Goal: Find specific page/section: Find specific page/section

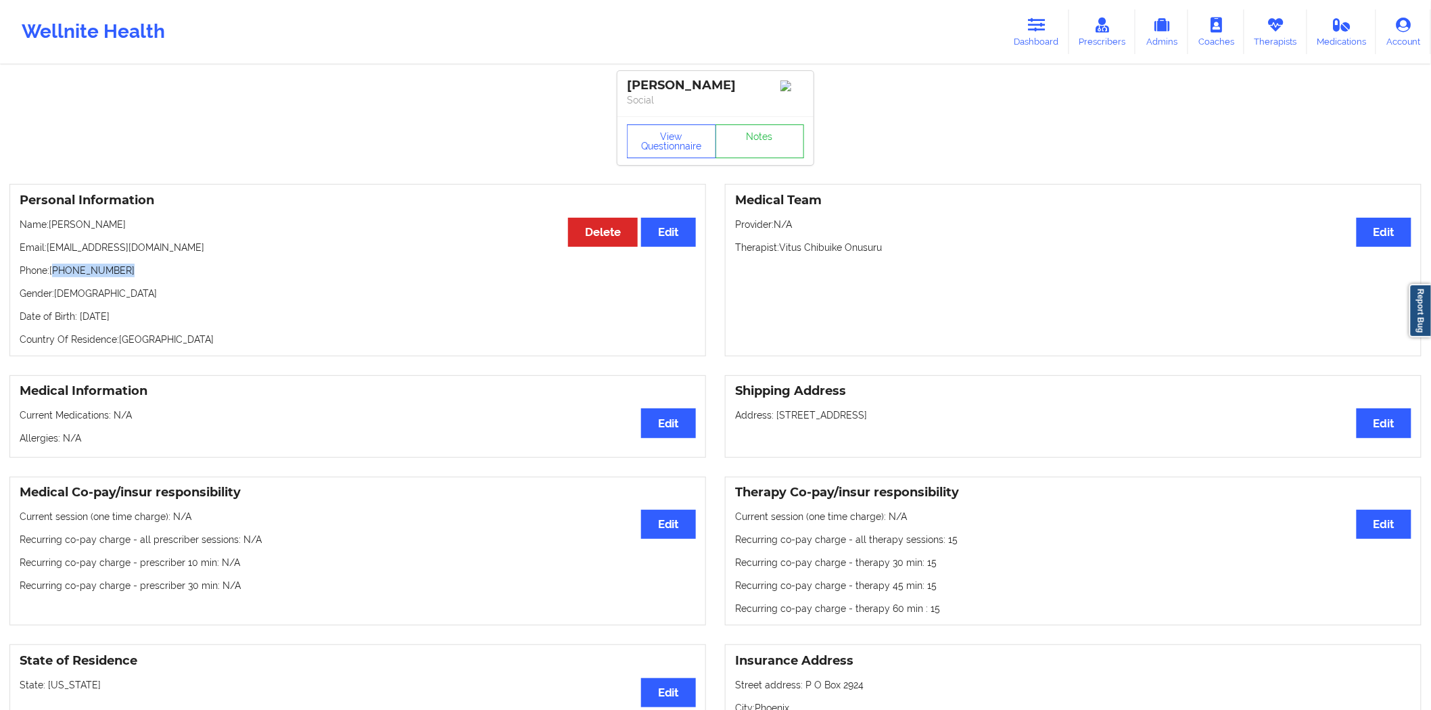
click at [1028, 18] on link "Dashboard" at bounding box center [1036, 31] width 65 height 45
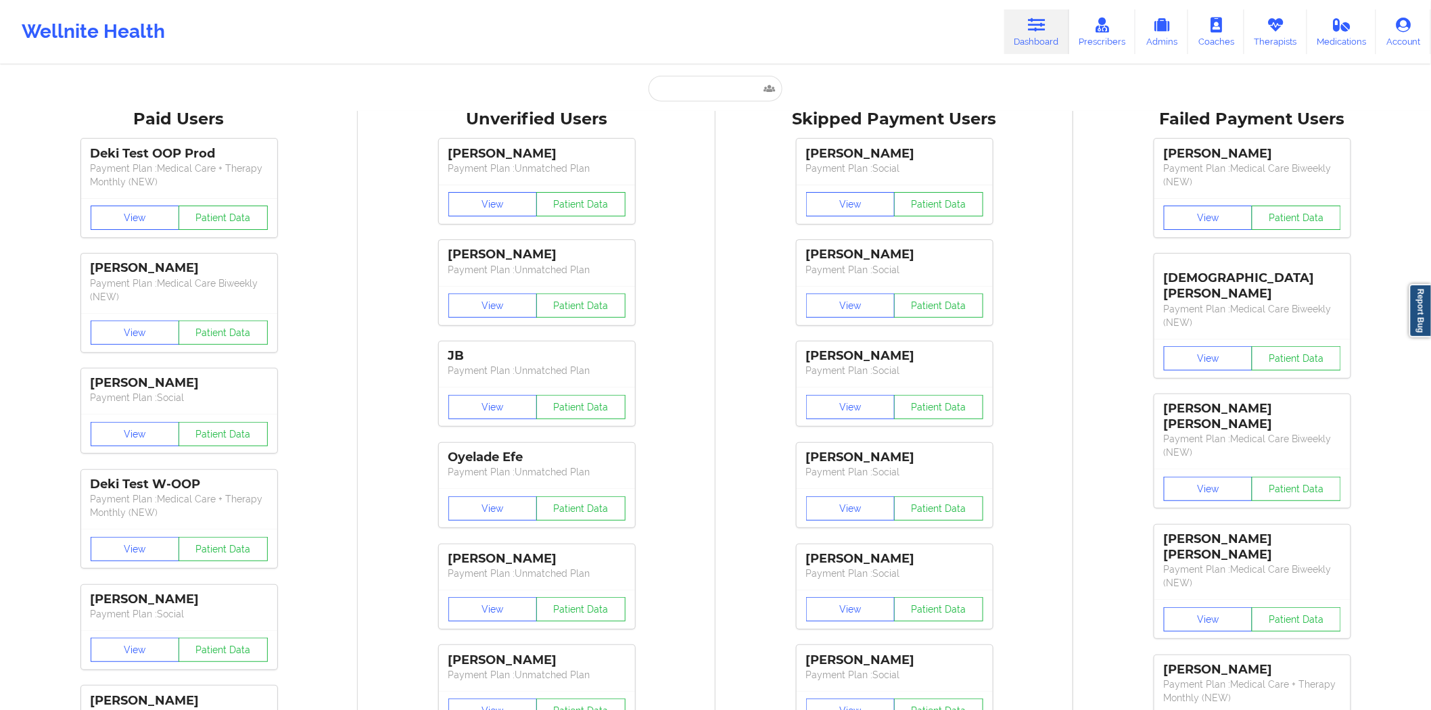
click at [706, 95] on input "text" at bounding box center [715, 89] width 134 height 26
paste input "[PERSON_NAME]"
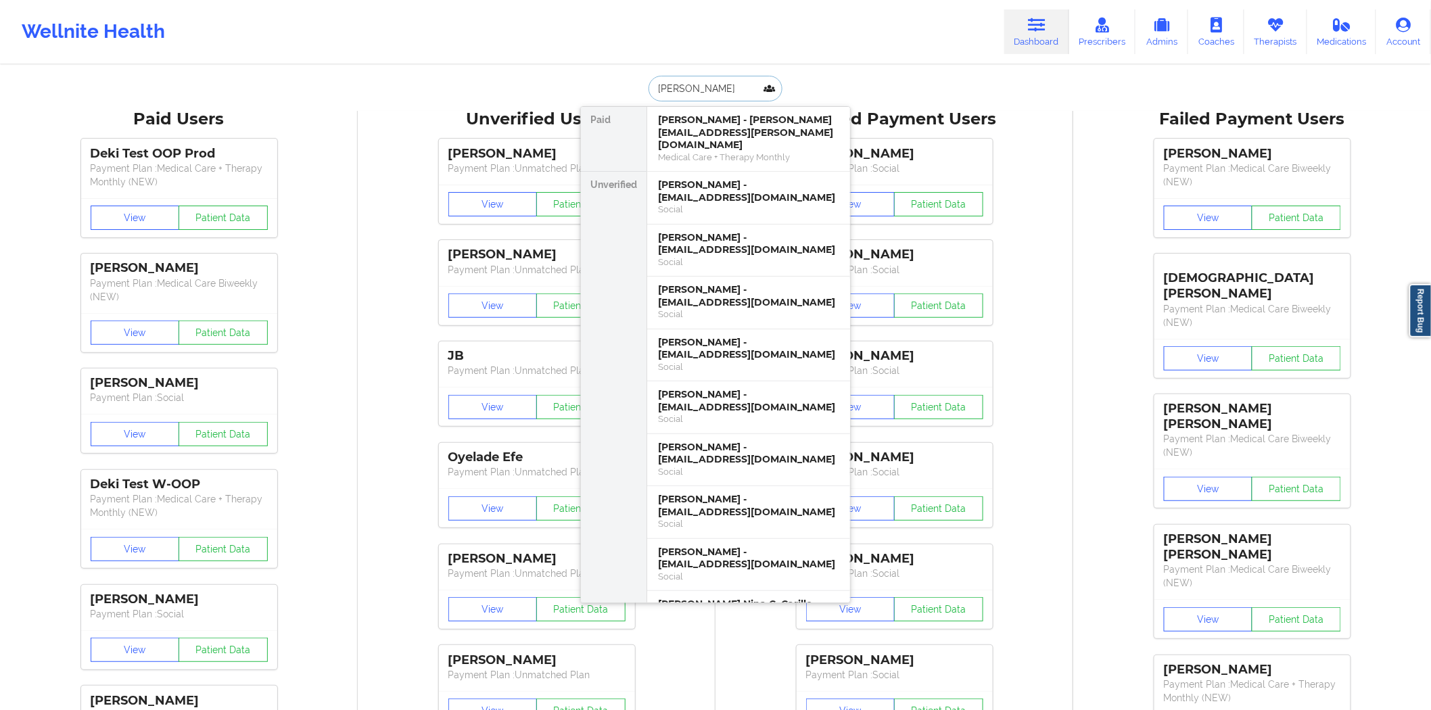
type input "[PERSON_NAME]"
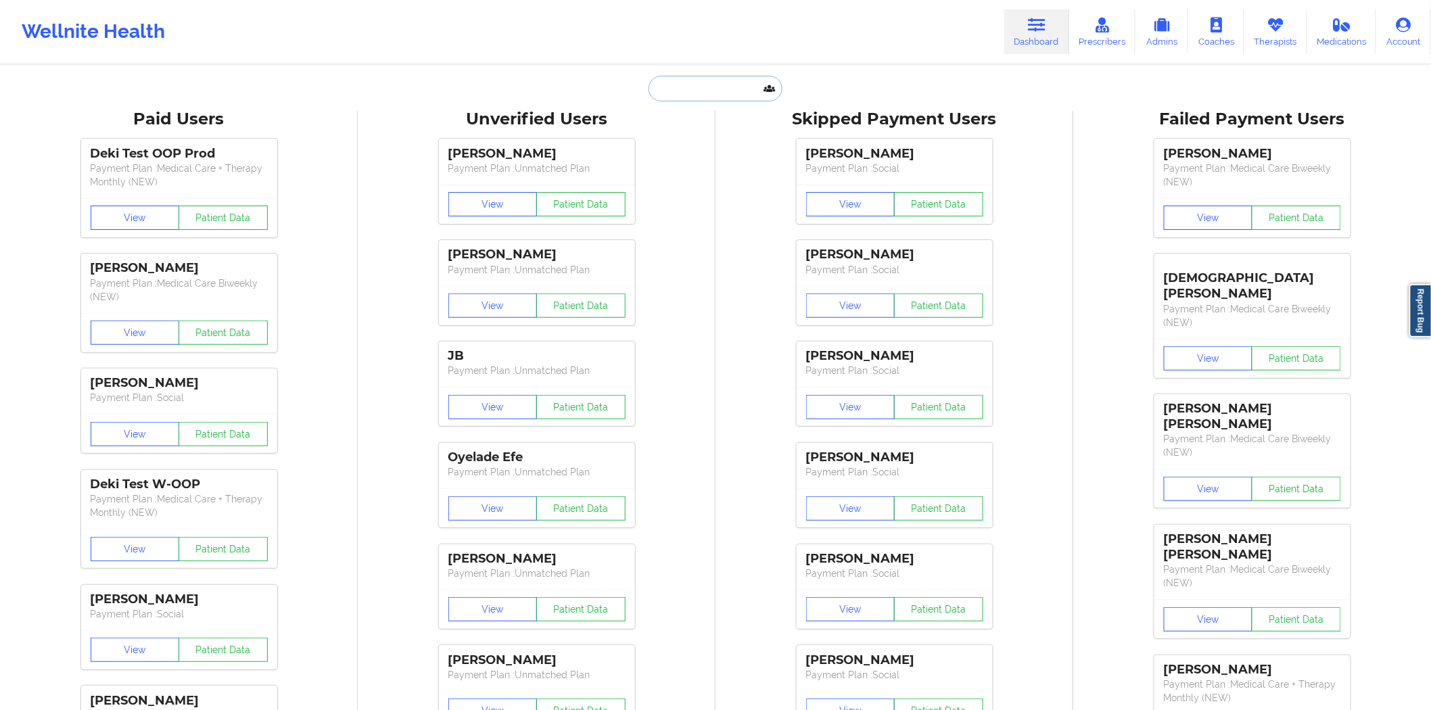
paste input "3472331053"
click at [650, 88] on input "3472331053" at bounding box center [715, 89] width 134 height 26
type input "[PHONE_NUMBER]"
click at [739, 84] on input "text" at bounding box center [715, 89] width 134 height 26
paste input "[EMAIL_ADDRESS][DOMAIN_NAME]"
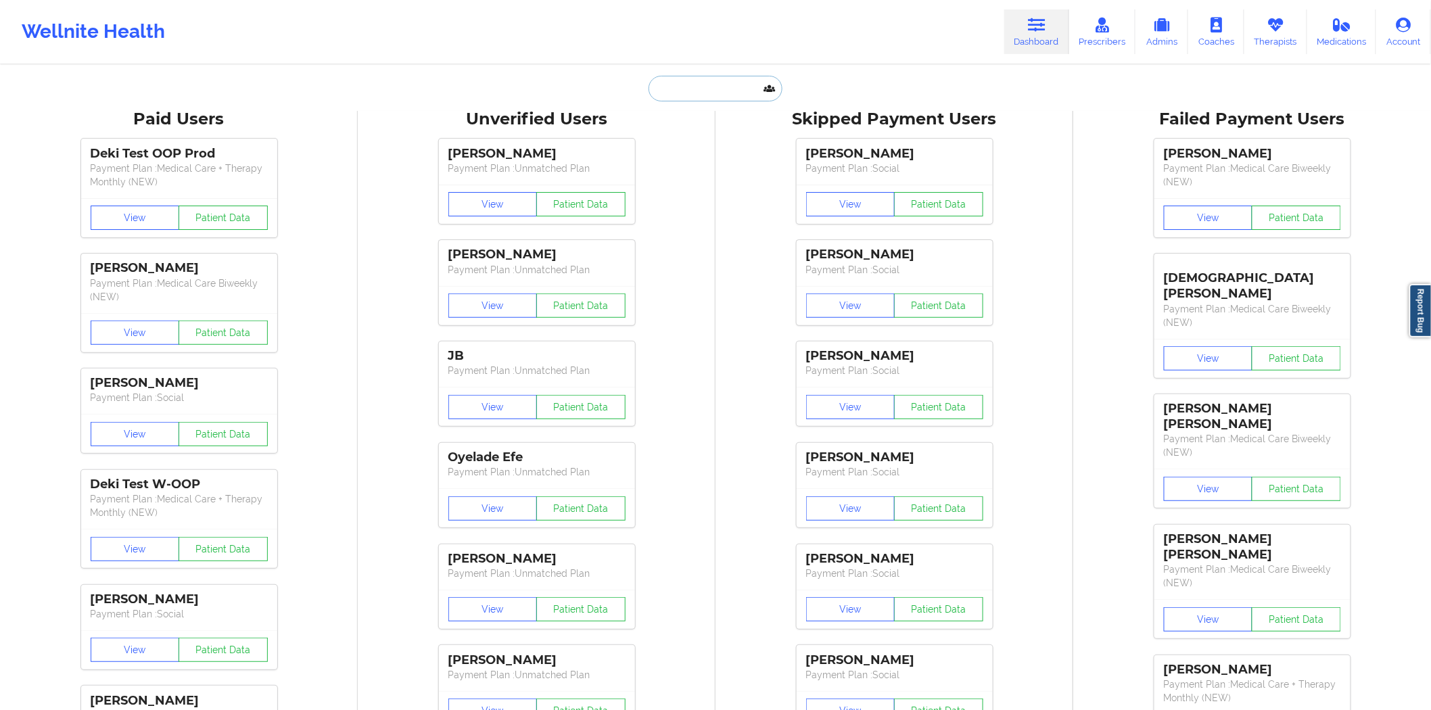
type input "[EMAIL_ADDRESS][DOMAIN_NAME]"
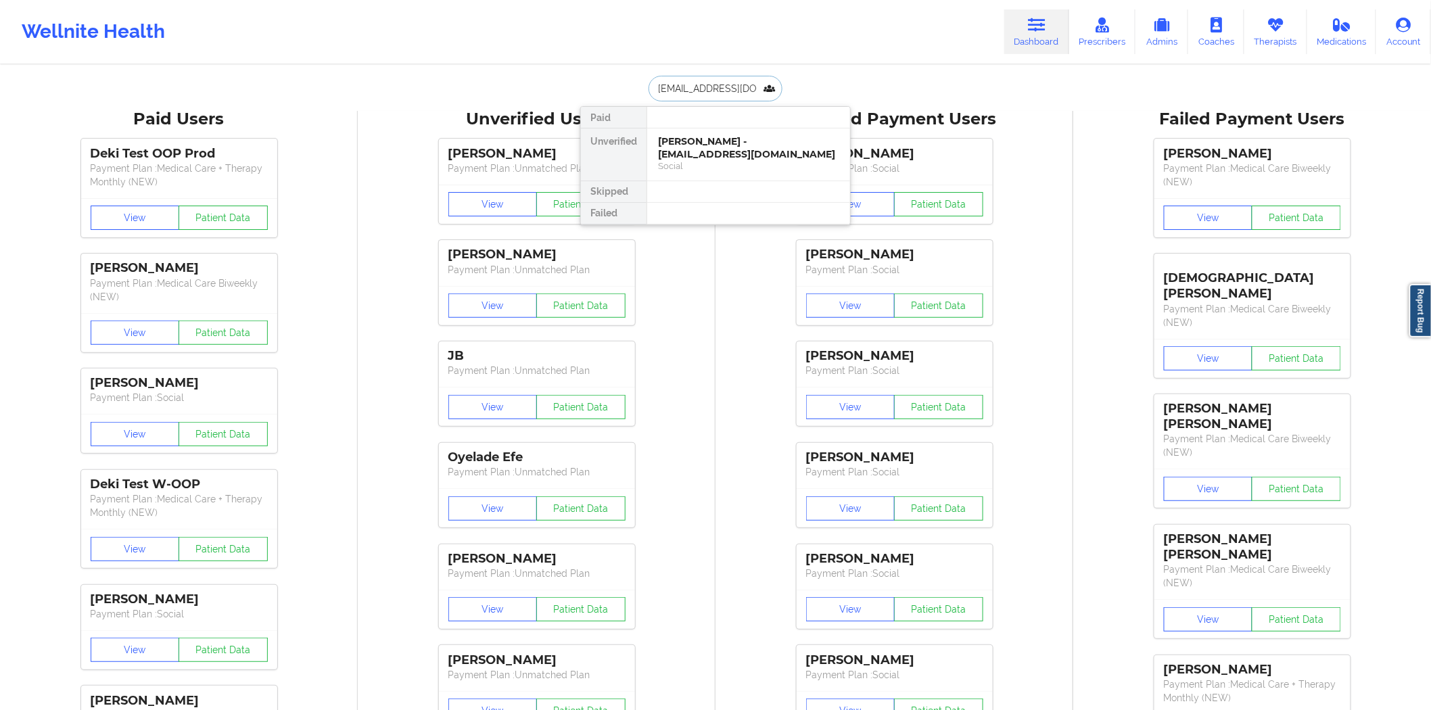
click at [734, 152] on div "[PERSON_NAME] - [EMAIL_ADDRESS][DOMAIN_NAME]" at bounding box center [748, 147] width 181 height 25
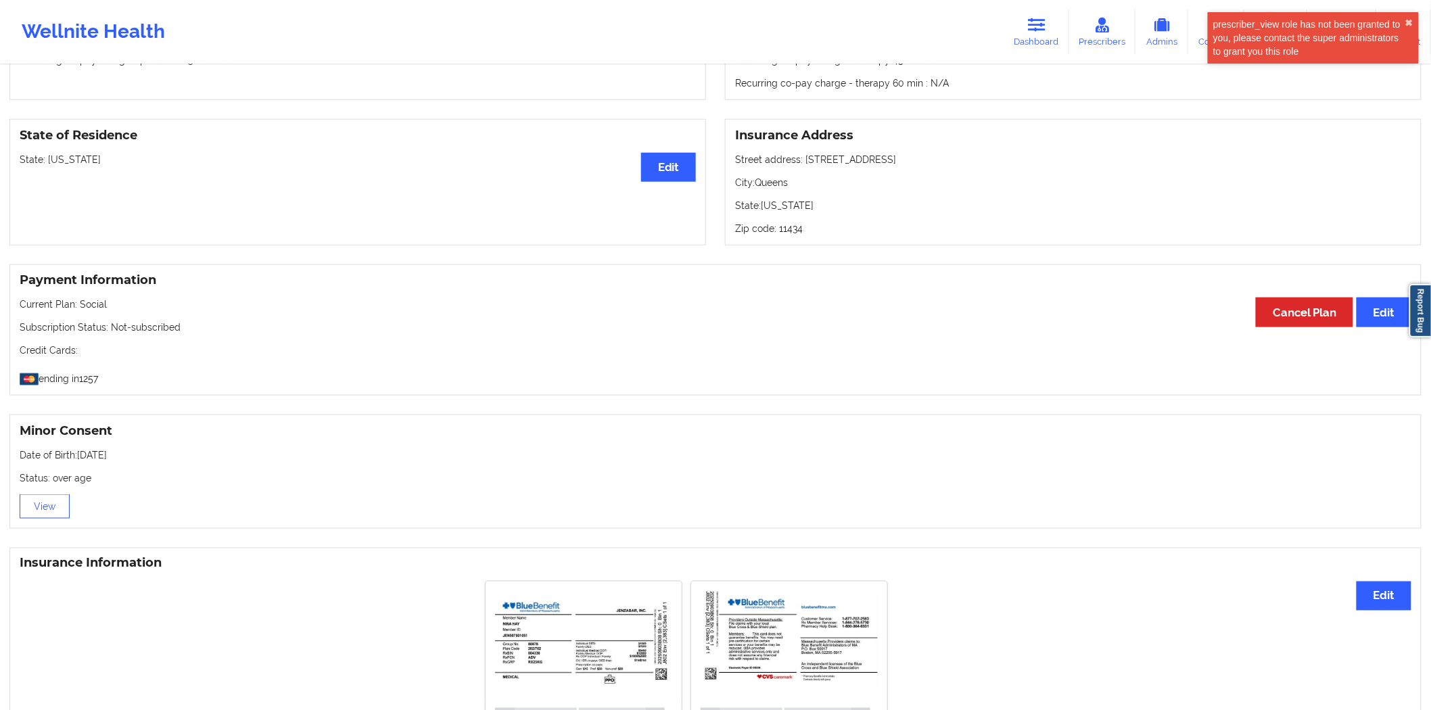
scroll to position [629, 0]
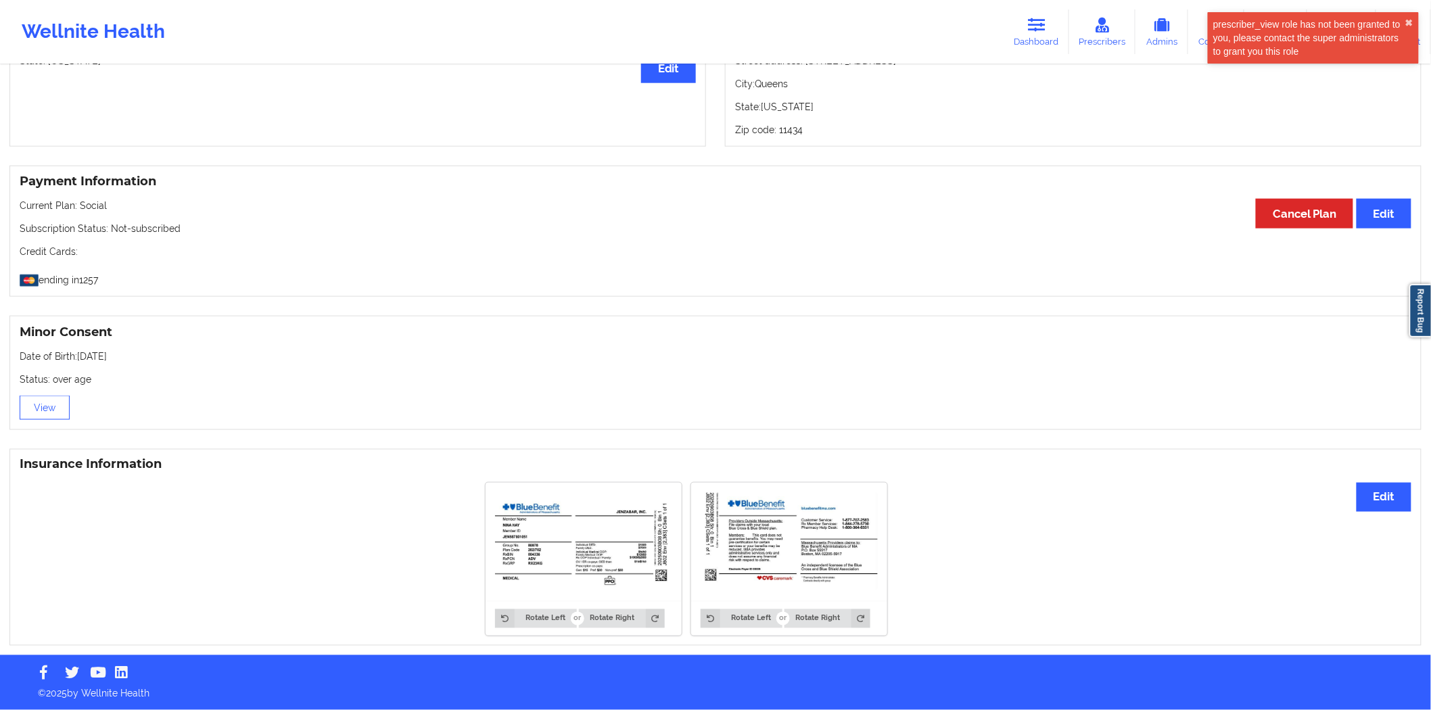
click at [542, 523] on img at bounding box center [583, 542] width 177 height 100
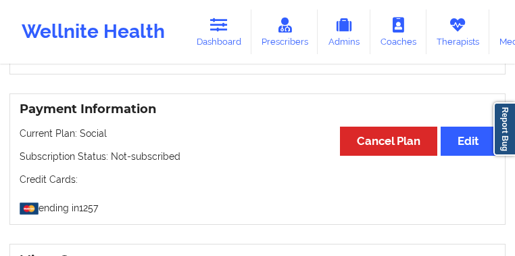
scroll to position [1151, 0]
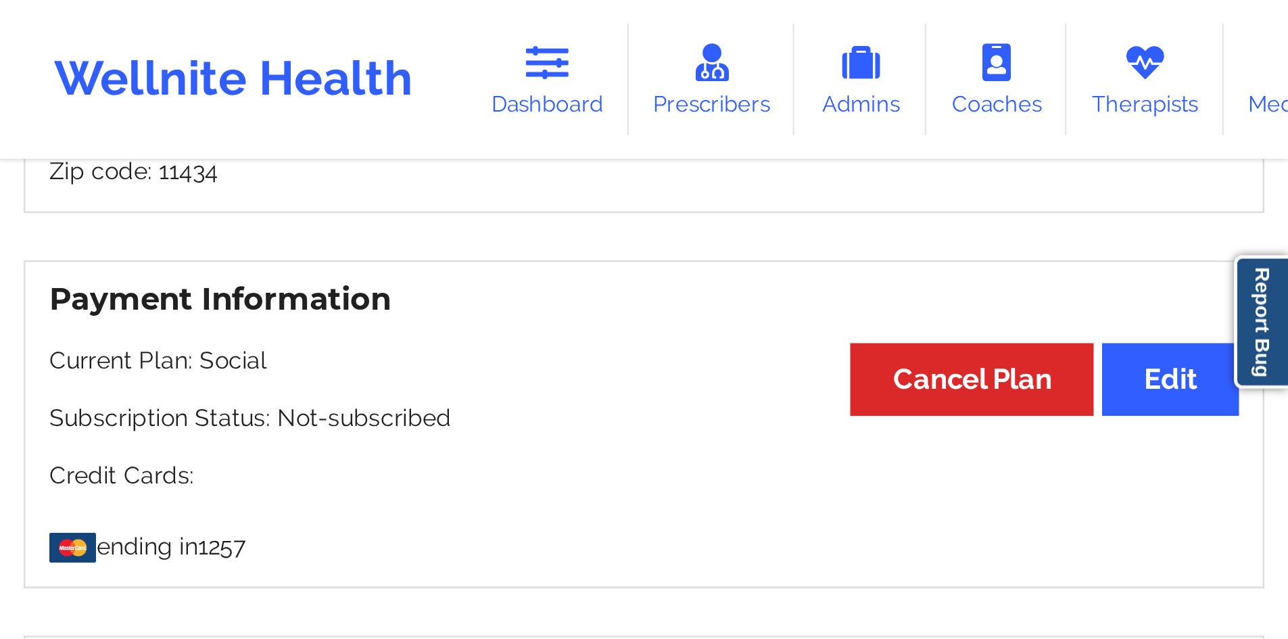
scroll to position [1097, 0]
click at [187, 25] on link "Dashboard" at bounding box center [219, 31] width 65 height 45
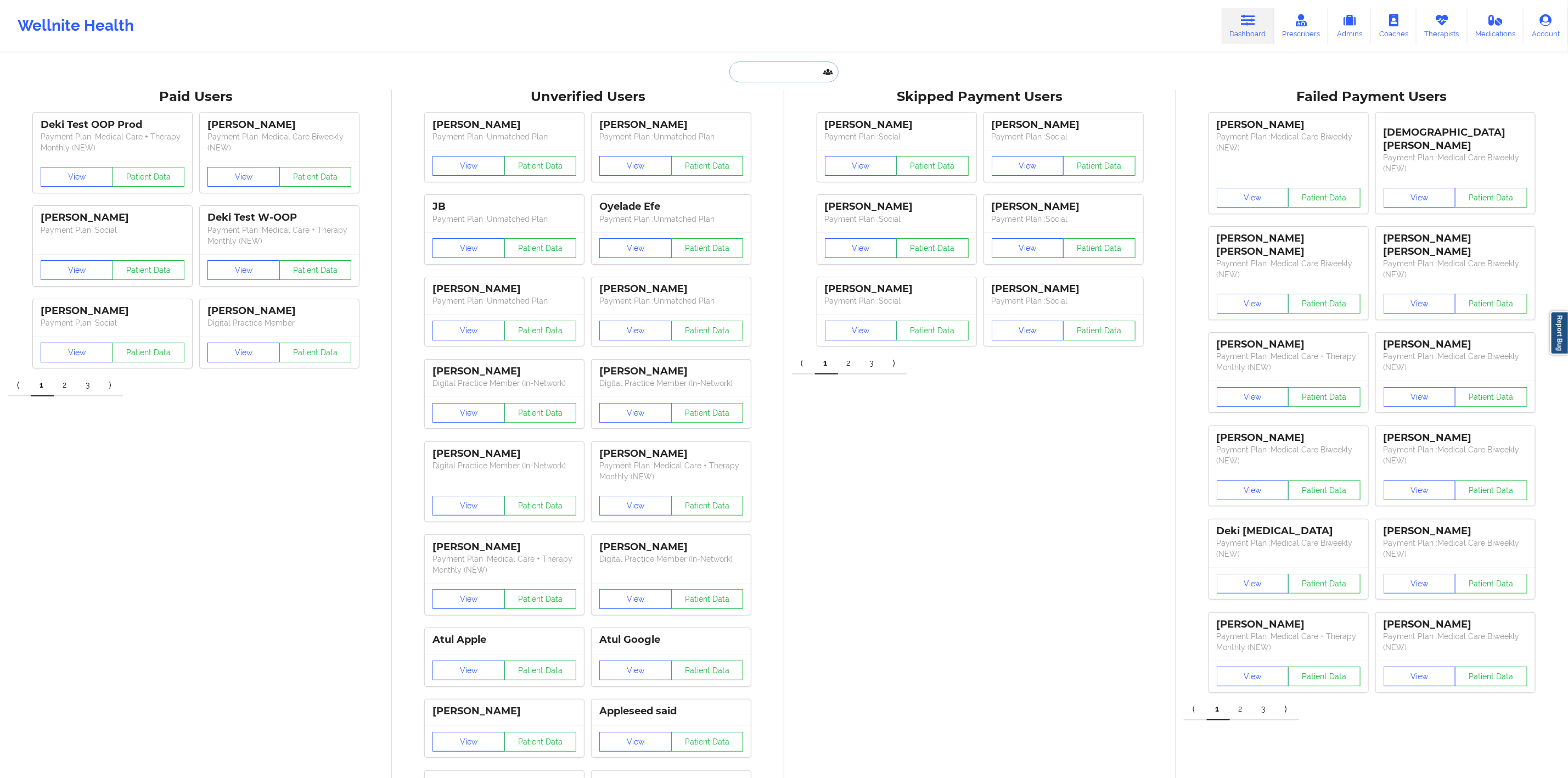
click at [838, 65] on input "text" at bounding box center [784, 72] width 109 height 21
paste input "[PERSON_NAME][EMAIL_ADDRESS][DOMAIN_NAME]"
type input "[PERSON_NAME][EMAIL_ADDRESS][DOMAIN_NAME]"
click at [802, 121] on div "Dana Dill - [EMAIL_ADDRESS][DOMAIN_NAME]" at bounding box center [811, 119] width 147 height 20
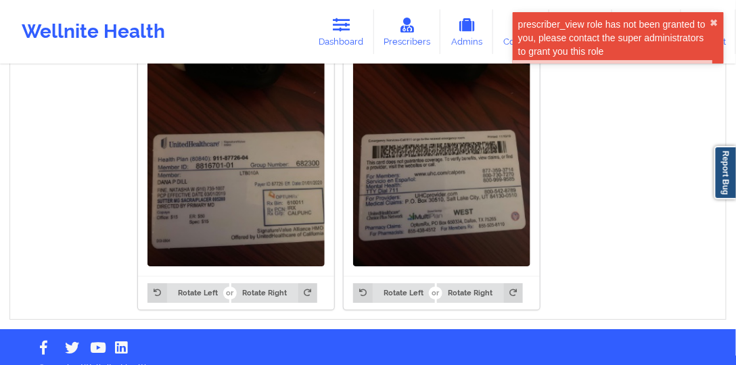
scroll to position [1020, 0]
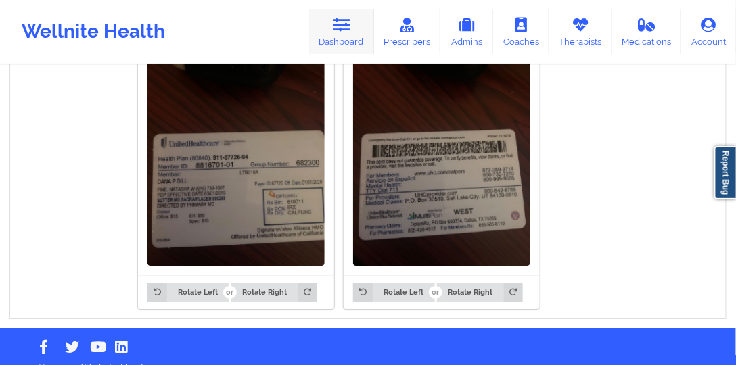
click at [357, 23] on link "Dashboard" at bounding box center [341, 31] width 65 height 45
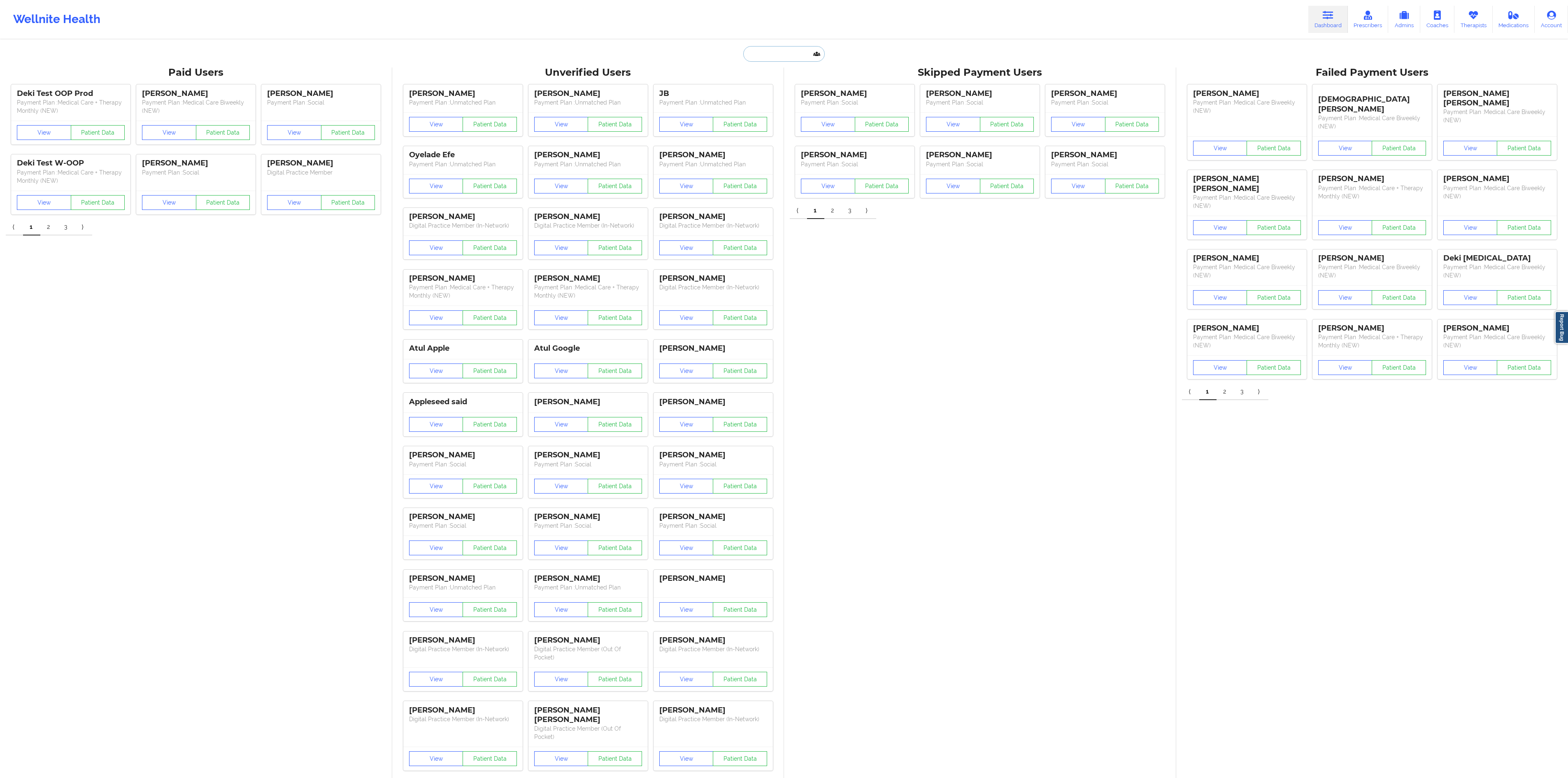
click at [785, 55] on input "text" at bounding box center [784, 54] width 82 height 16
paste input "[EMAIL_ADDRESS][DOMAIN_NAME]"
type input "[EMAIL_ADDRESS][DOMAIN_NAME]"
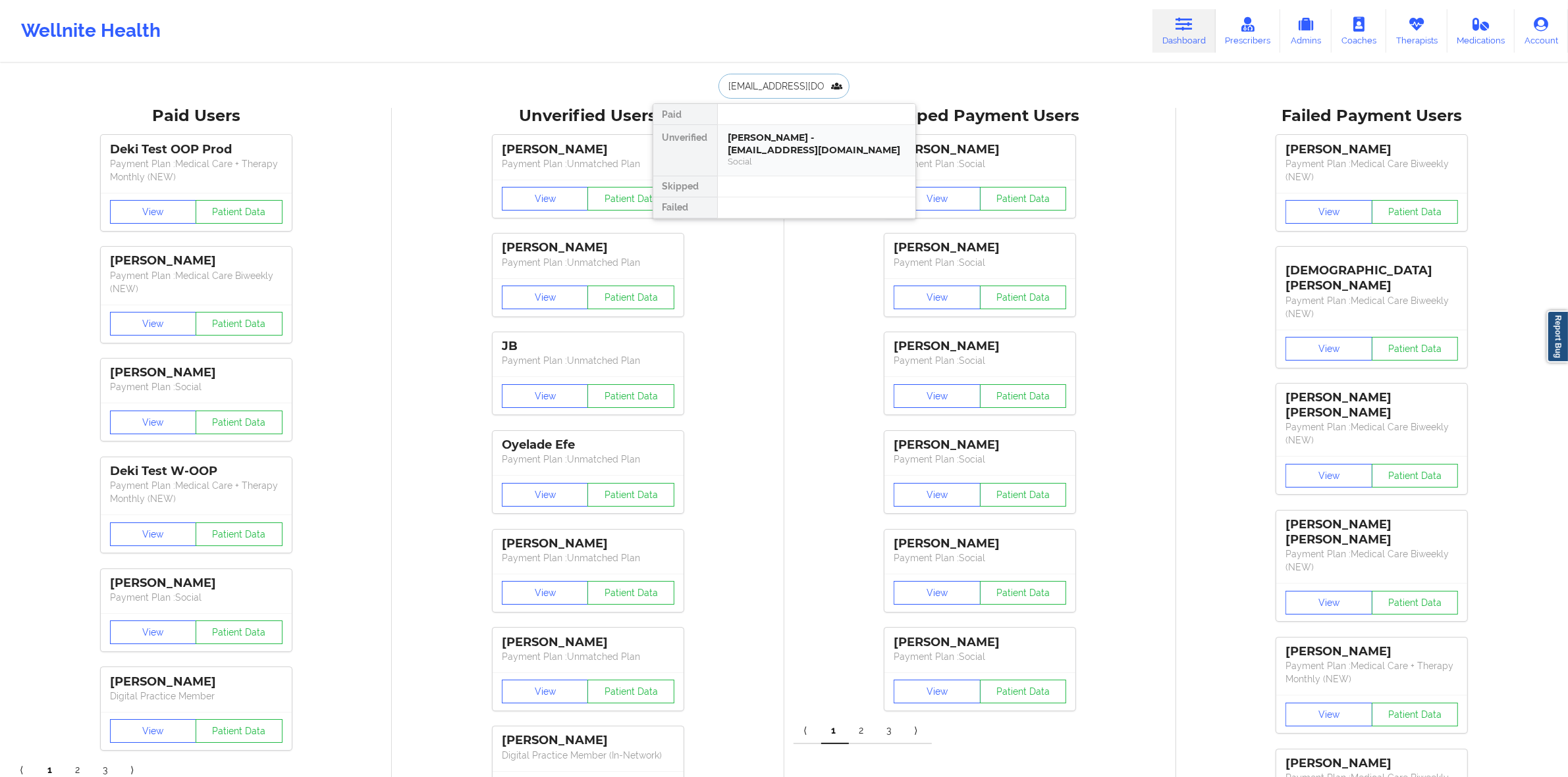
click at [790, 153] on div "[PERSON_NAME] - [EMAIL_ADDRESS][DOMAIN_NAME]" at bounding box center [816, 143] width 176 height 24
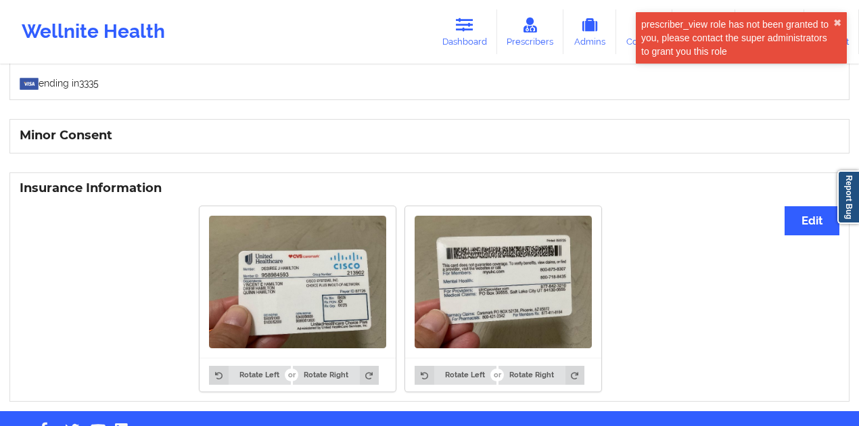
scroll to position [862, 0]
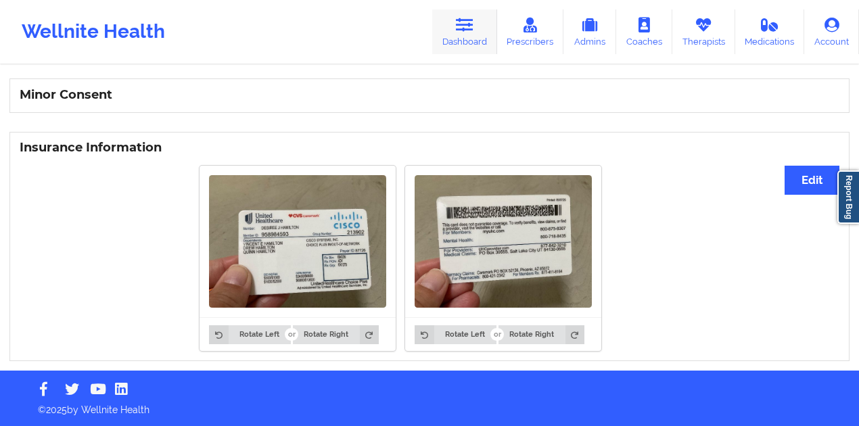
drag, startPoint x: 459, startPoint y: 32, endPoint x: 442, endPoint y: 43, distance: 20.4
click at [459, 32] on icon at bounding box center [465, 25] width 18 height 15
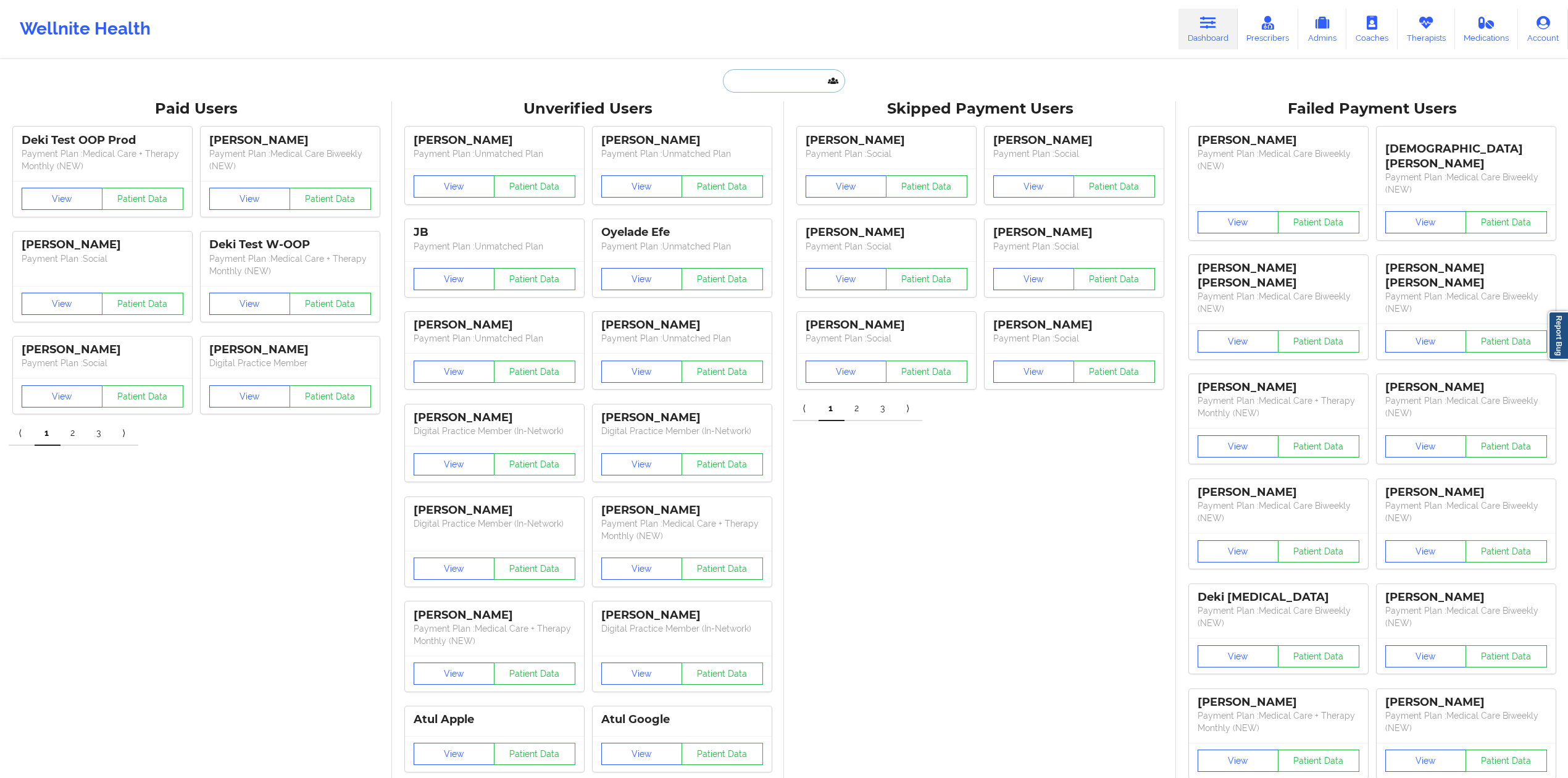
click at [796, 77] on input "text" at bounding box center [784, 81] width 122 height 24
paste input "[EMAIL_ADDRESS][DOMAIN_NAME]"
type input "[EMAIL_ADDRESS][DOMAIN_NAME]"
click at [791, 138] on div "[PERSON_NAME] - [EMAIL_ADDRESS][DOMAIN_NAME]" at bounding box center [814, 134] width 165 height 23
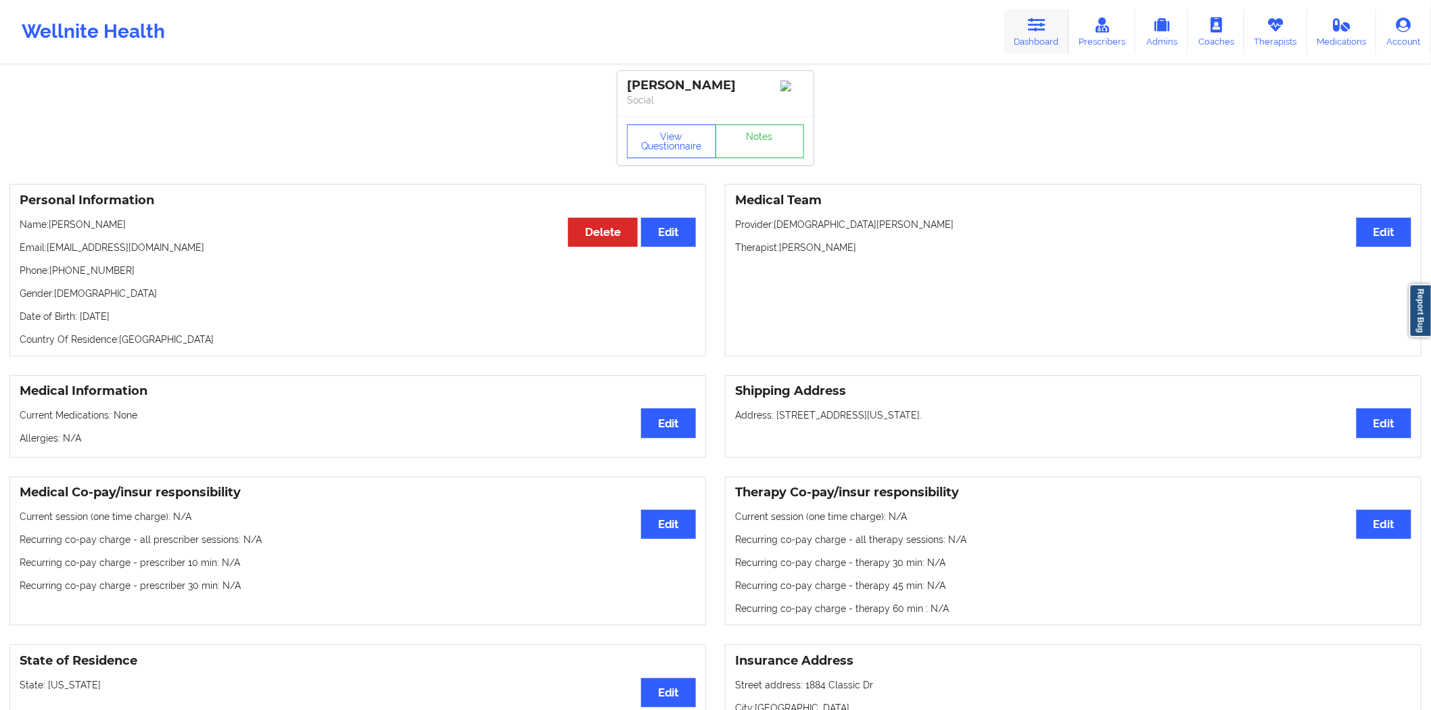
click at [1030, 28] on icon at bounding box center [1037, 25] width 18 height 15
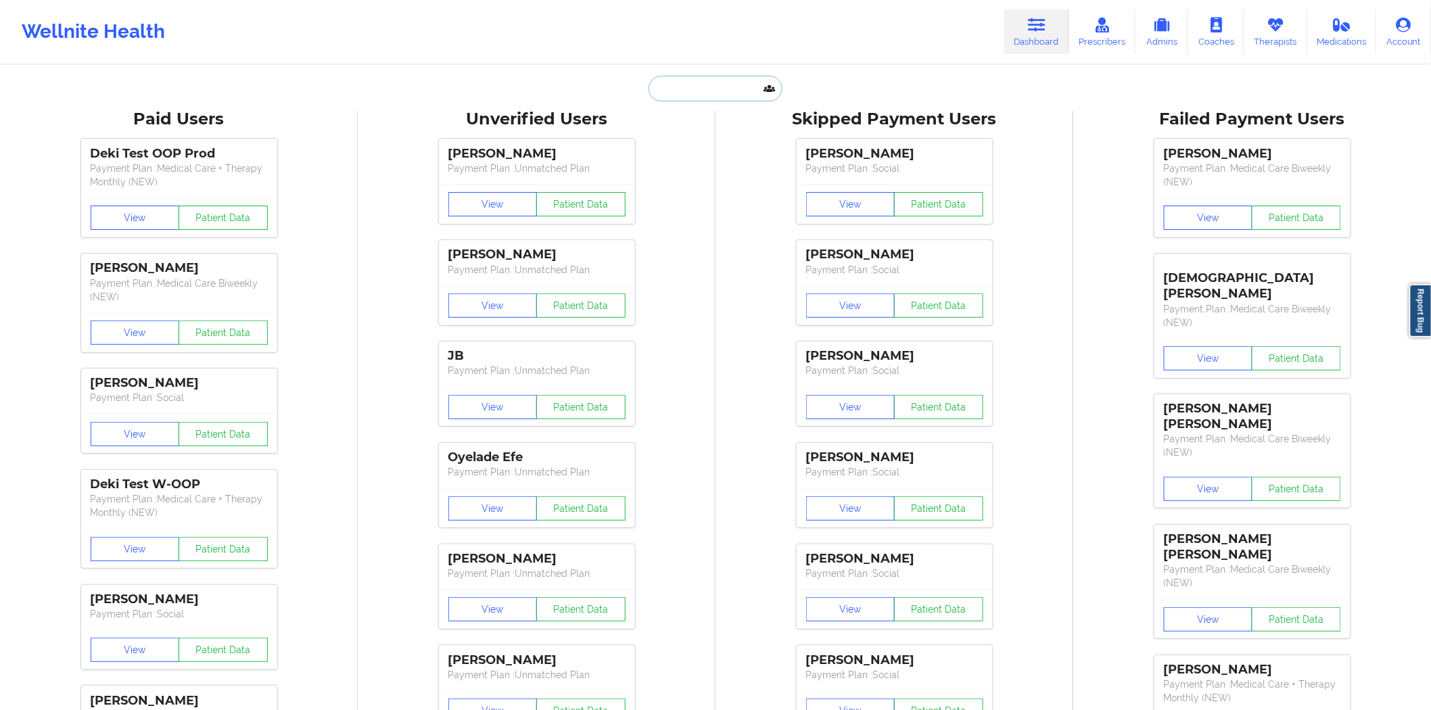
click at [721, 90] on input "text" at bounding box center [715, 89] width 134 height 26
paste input "[EMAIL_ADDRESS][PERSON_NAME][DOMAIN_NAME]"
type input "[EMAIL_ADDRESS][PERSON_NAME][DOMAIN_NAME]"
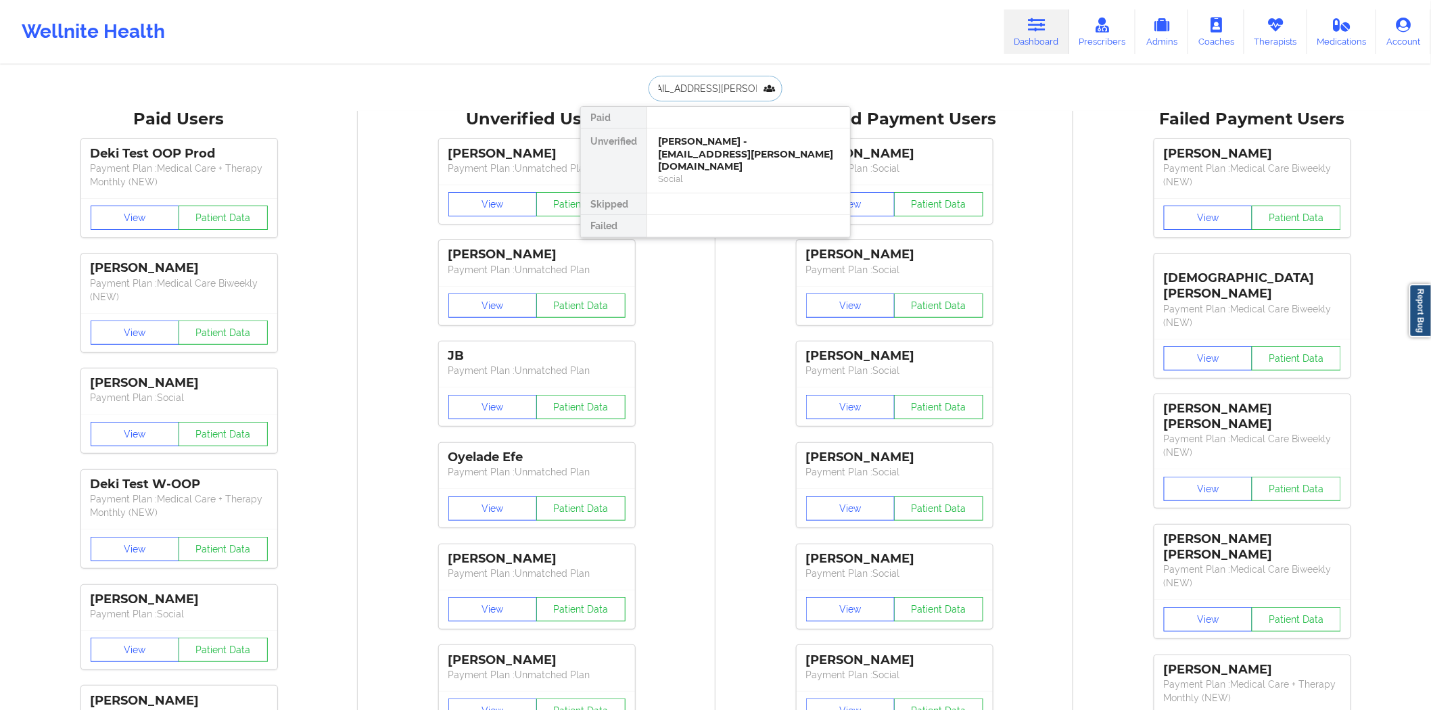
click at [734, 149] on div "[PERSON_NAME] - [EMAIL_ADDRESS][PERSON_NAME][DOMAIN_NAME]" at bounding box center [748, 154] width 181 height 38
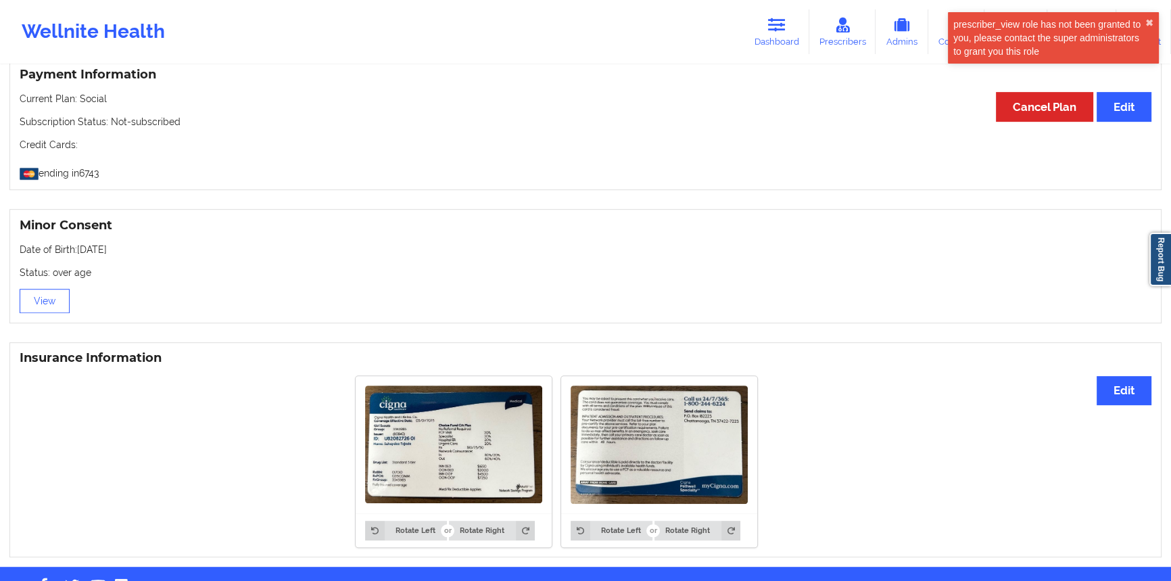
scroll to position [775, 0]
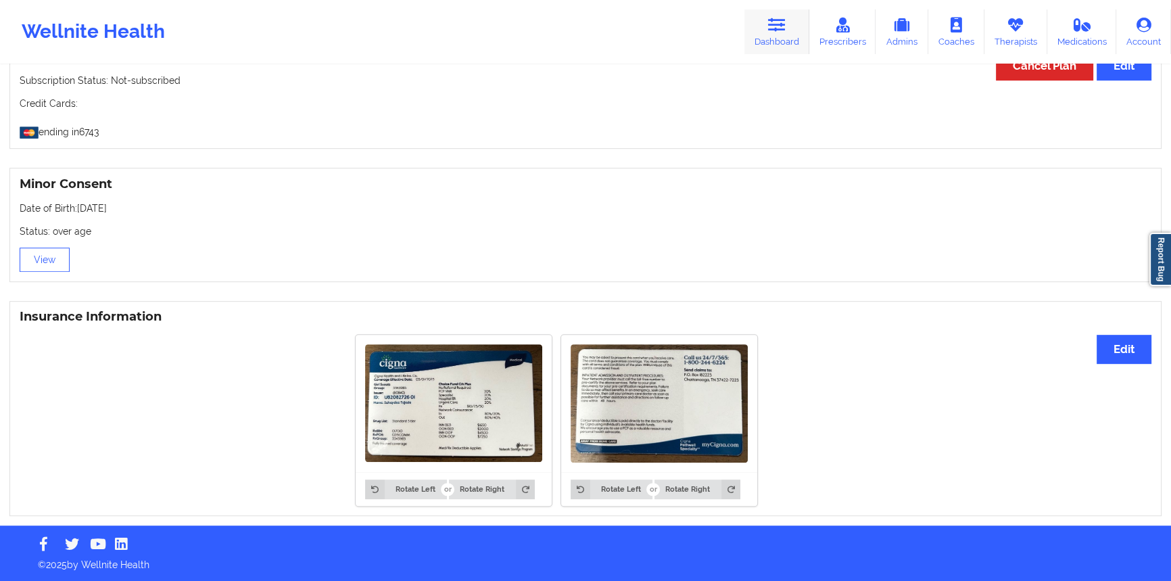
click at [780, 30] on icon at bounding box center [777, 25] width 18 height 15
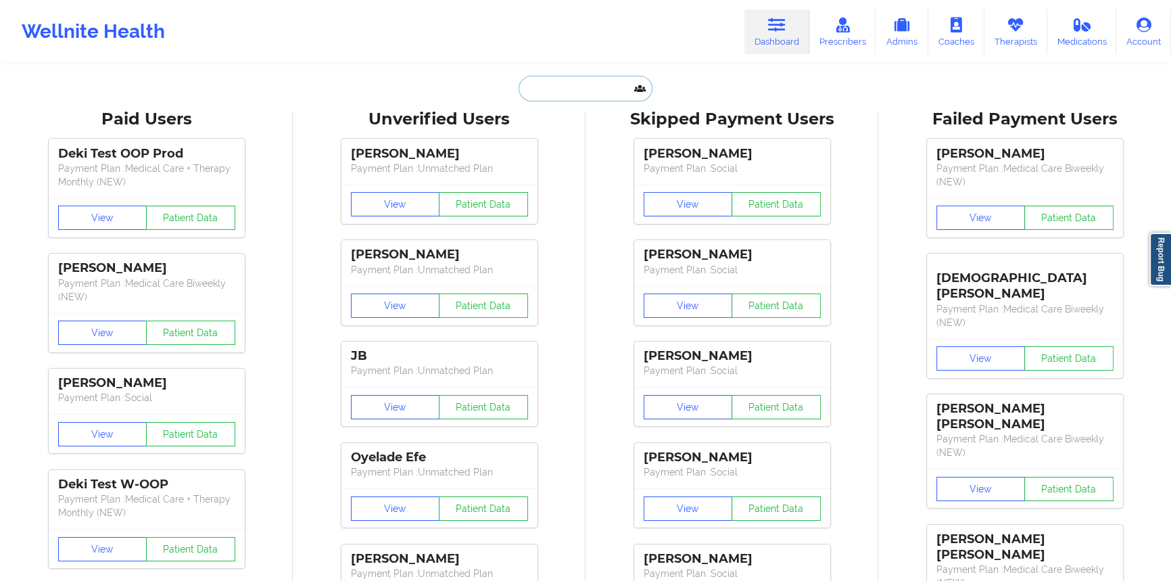
click at [589, 89] on input "text" at bounding box center [586, 89] width 134 height 26
paste input "[EMAIL_ADDRESS][DOMAIN_NAME]"
type input "[EMAIL_ADDRESS][DOMAIN_NAME]"
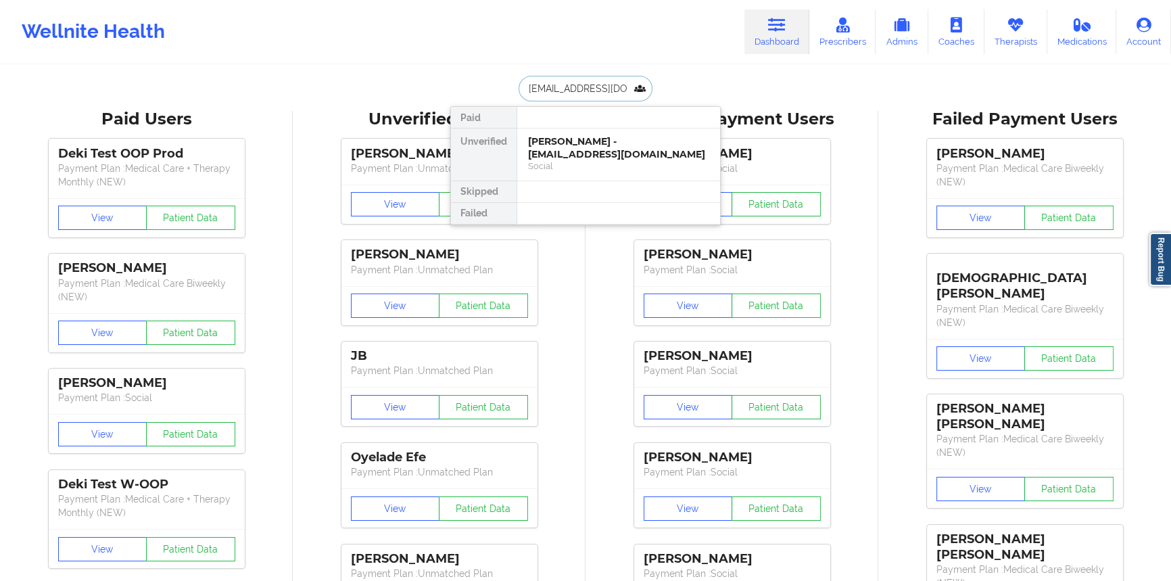
click at [584, 146] on div "[PERSON_NAME] - [EMAIL_ADDRESS][DOMAIN_NAME]" at bounding box center [618, 147] width 181 height 25
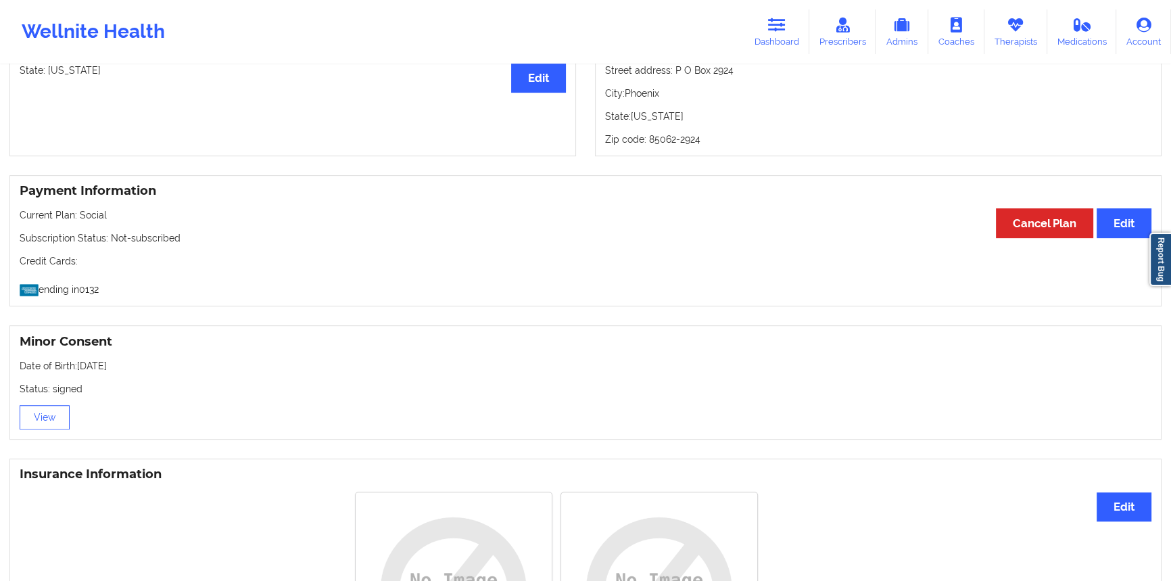
scroll to position [464, 0]
